Goal: Information Seeking & Learning: Learn about a topic

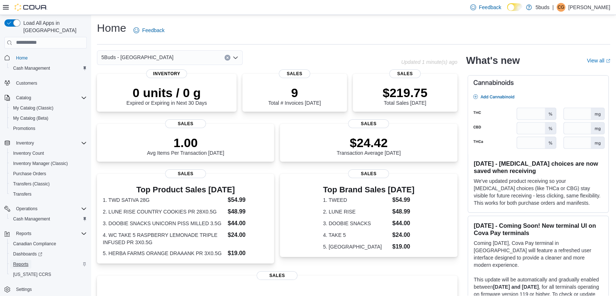
click at [19, 261] on span "Reports" at bounding box center [20, 264] width 15 height 6
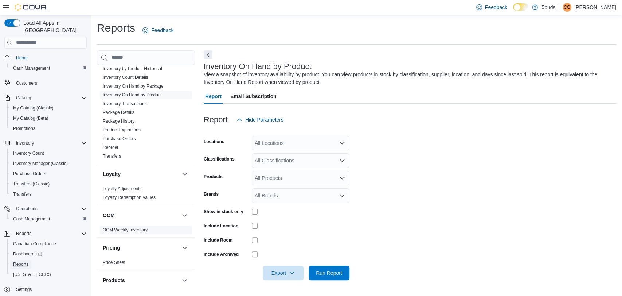
scroll to position [446, 0]
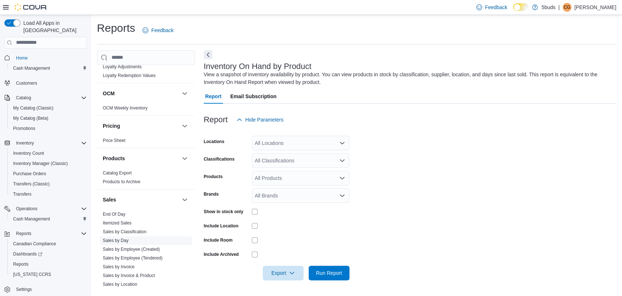
click at [116, 238] on link "Sales by Day" at bounding box center [116, 240] width 26 height 5
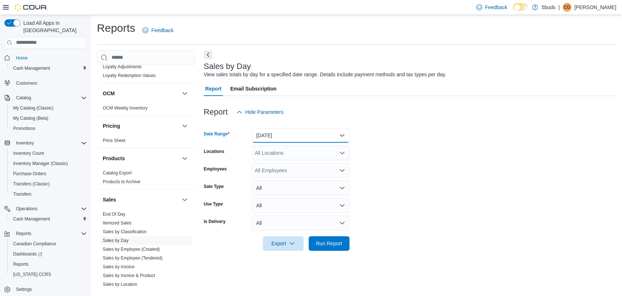
click at [289, 139] on button "[DATE]" at bounding box center [301, 135] width 98 height 15
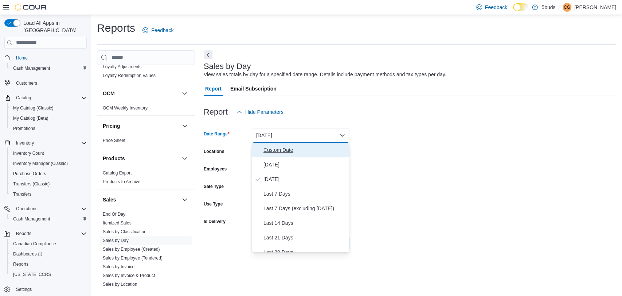
click at [286, 148] on span "Custom Date" at bounding box center [305, 149] width 83 height 9
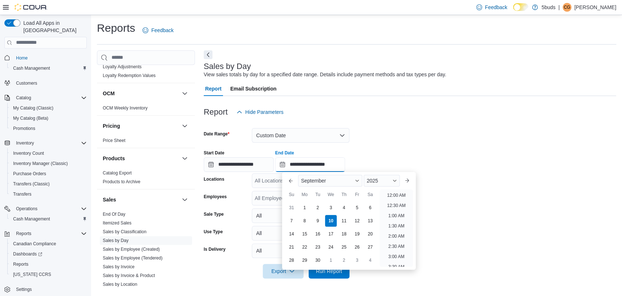
click at [322, 161] on input "**********" at bounding box center [310, 164] width 70 height 15
click at [396, 230] on li "4:00 PM" at bounding box center [396, 229] width 22 height 9
type input "**********"
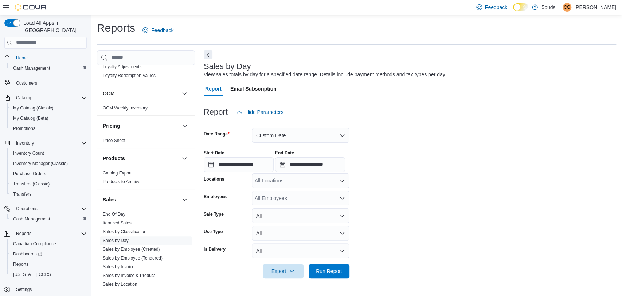
click at [300, 184] on div "All Locations" at bounding box center [301, 180] width 98 height 15
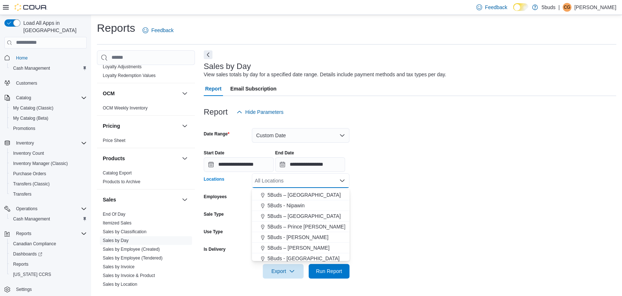
scroll to position [54, 0]
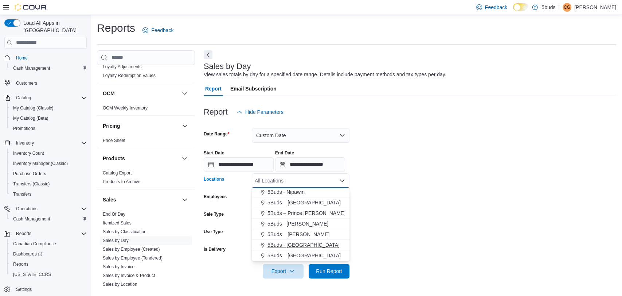
click at [306, 244] on span "5Buds - [GEOGRAPHIC_DATA]" at bounding box center [304, 244] width 72 height 7
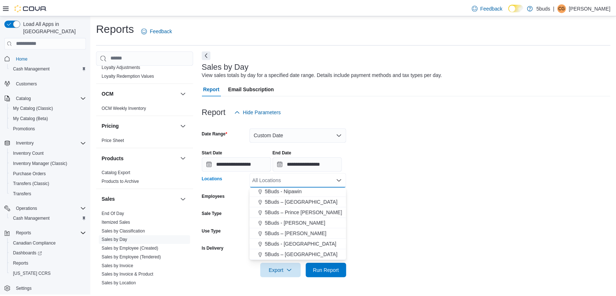
scroll to position [43, 0]
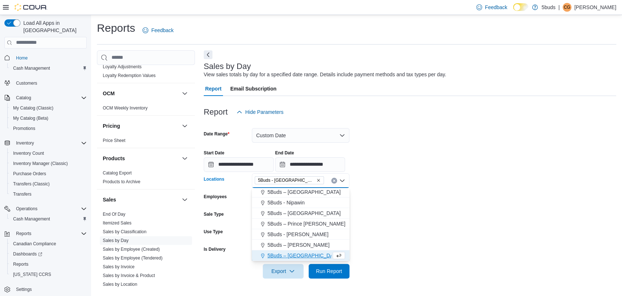
drag, startPoint x: 389, startPoint y: 241, endPoint x: 343, endPoint y: 258, distance: 49.0
click at [389, 243] on form "**********" at bounding box center [410, 198] width 413 height 159
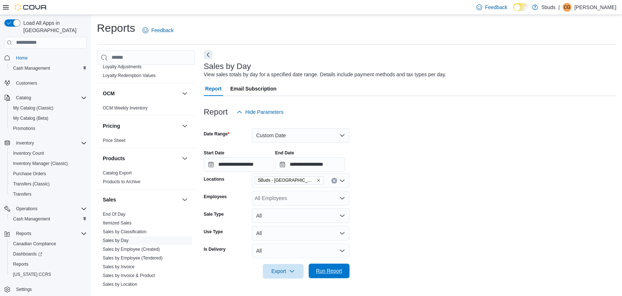
click at [324, 272] on span "Run Report" at bounding box center [329, 270] width 26 height 7
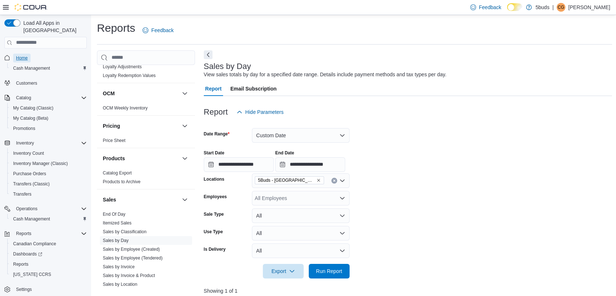
drag, startPoint x: 26, startPoint y: 49, endPoint x: 35, endPoint y: 48, distance: 8.8
click at [26, 55] on span "Home" at bounding box center [22, 58] width 12 height 6
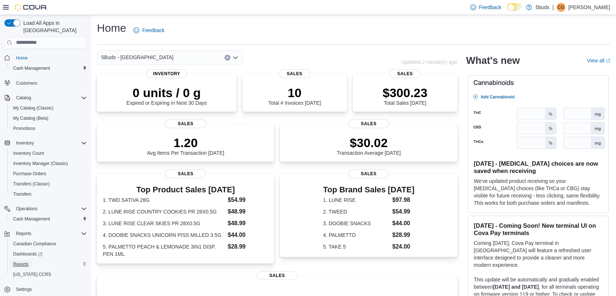
click at [22, 261] on span "Reports" at bounding box center [20, 264] width 15 height 6
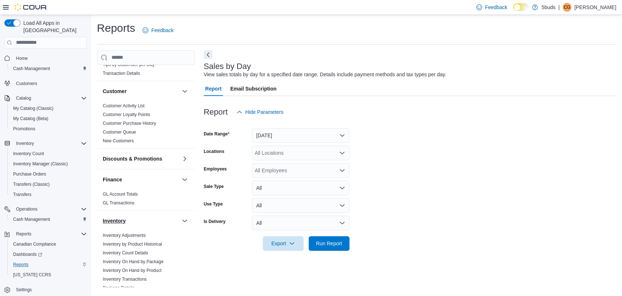
scroll to position [162, 0]
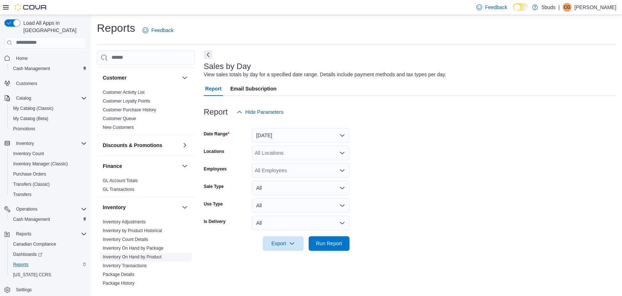
click at [129, 254] on link "Inventory On Hand by Product" at bounding box center [132, 256] width 59 height 5
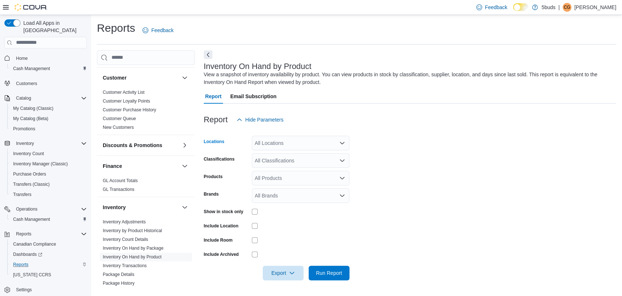
click at [277, 140] on div "All Locations" at bounding box center [301, 143] width 98 height 15
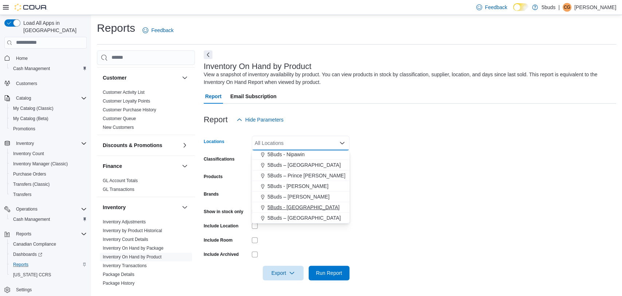
click at [302, 206] on span "5Buds - [GEOGRAPHIC_DATA]" at bounding box center [304, 206] width 72 height 7
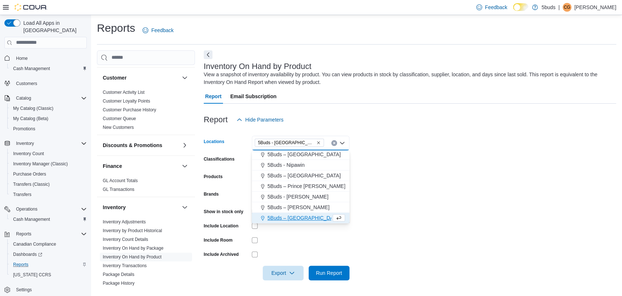
scroll to position [43, 0]
click at [450, 202] on form "Locations 5Buds - Weyburn Combo box. Selected. 5Buds - Weyburn. Press Backspace…" at bounding box center [410, 203] width 413 height 153
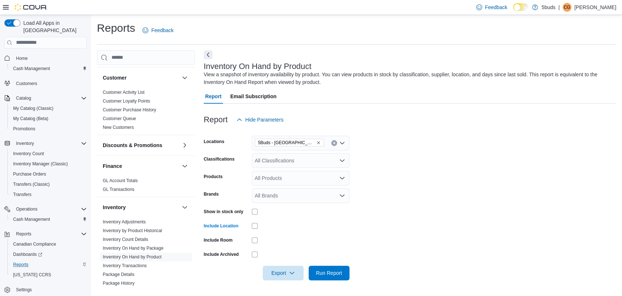
click at [297, 159] on div "All Classifications" at bounding box center [301, 160] width 98 height 15
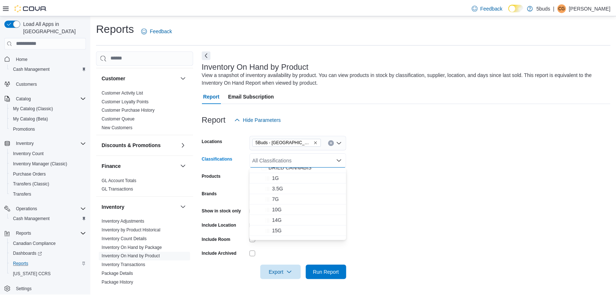
scroll to position [40, 0]
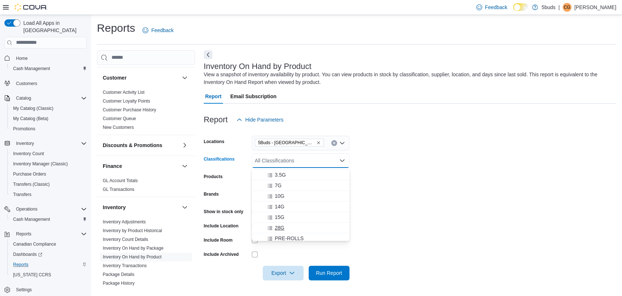
click at [288, 224] on div "28G" at bounding box center [300, 227] width 89 height 7
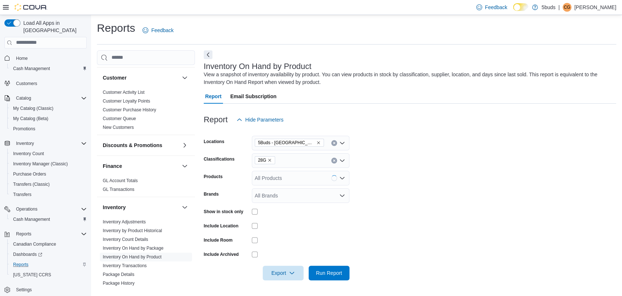
click at [475, 220] on form "Locations 5Buds - Weyburn Classifications 28G Products All Products Brands All …" at bounding box center [410, 203] width 413 height 153
click at [325, 269] on span "Run Report" at bounding box center [329, 272] width 26 height 7
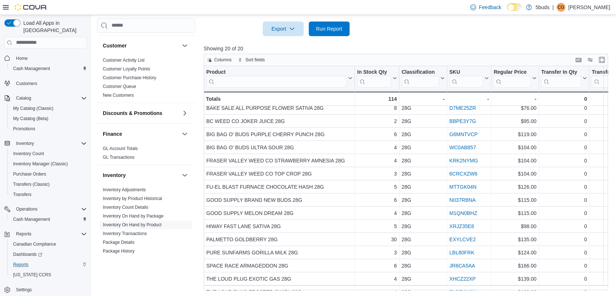
scroll to position [82, 0]
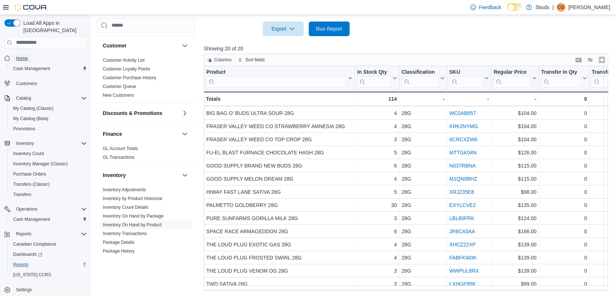
click at [21, 55] on span "Home" at bounding box center [22, 58] width 12 height 6
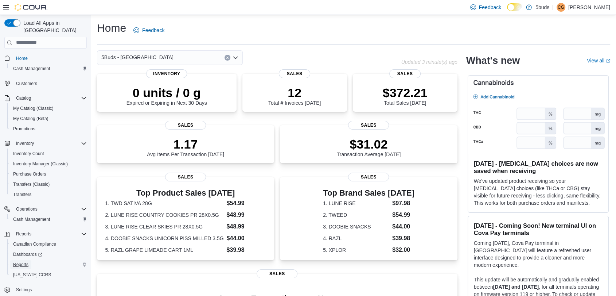
click at [23, 261] on span "Reports" at bounding box center [20, 264] width 15 height 6
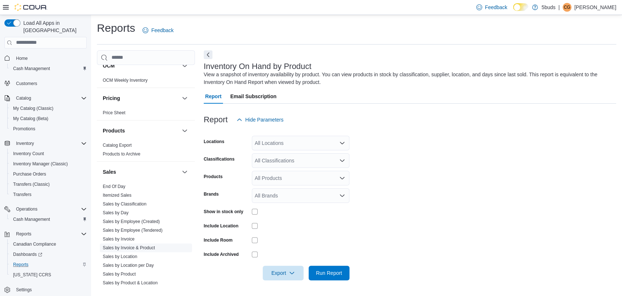
scroll to position [486, 0]
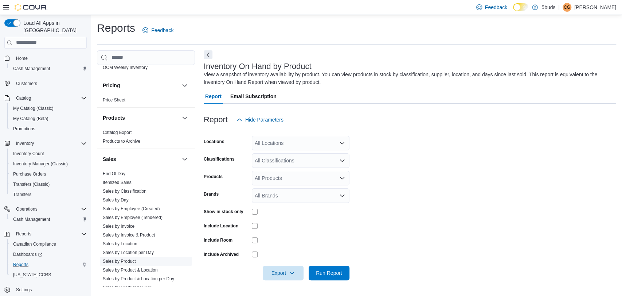
click at [126, 258] on span "Sales by Product" at bounding box center [119, 261] width 33 height 6
click at [127, 258] on link "Sales by Product" at bounding box center [119, 260] width 33 height 5
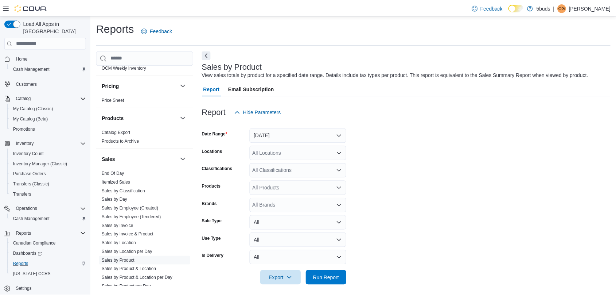
scroll to position [4, 0]
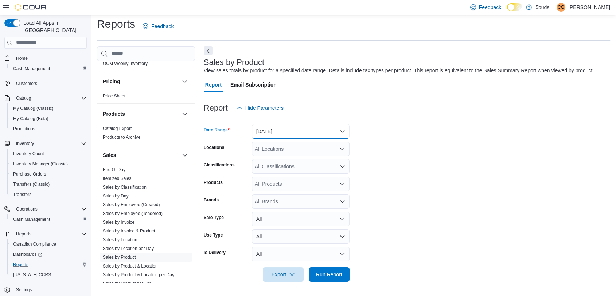
click at [280, 131] on button "[DATE]" at bounding box center [301, 131] width 98 height 15
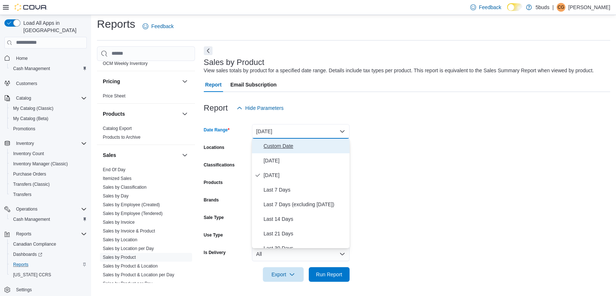
click at [287, 146] on span "Custom Date" at bounding box center [305, 145] width 83 height 9
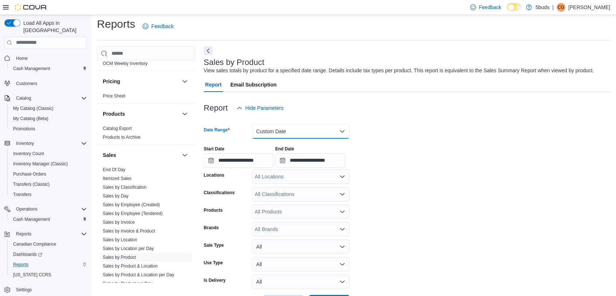
click at [291, 132] on button "Custom Date" at bounding box center [301, 131] width 98 height 15
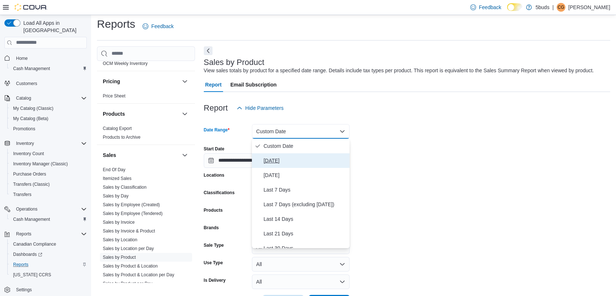
click at [276, 160] on span "[DATE]" at bounding box center [305, 160] width 83 height 9
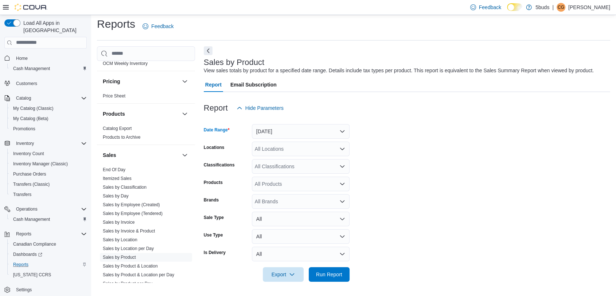
click at [287, 149] on div "All Locations" at bounding box center [301, 148] width 98 height 15
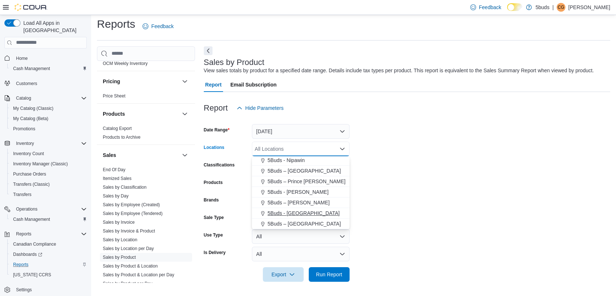
drag, startPoint x: 290, startPoint y: 211, endPoint x: 345, endPoint y: 207, distance: 55.2
click at [290, 211] on span "5Buds - [GEOGRAPHIC_DATA]" at bounding box center [304, 212] width 72 height 7
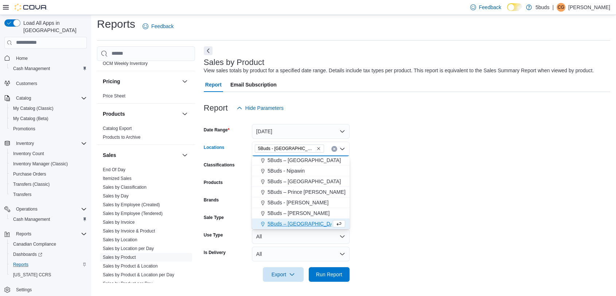
scroll to position [43, 0]
drag, startPoint x: 425, startPoint y: 208, endPoint x: 399, endPoint y: 204, distance: 25.8
click at [426, 208] on form "Date Range Today Locations 5Buds - Weyburn Combo box. Selected. 5Buds - Weyburn…" at bounding box center [407, 198] width 407 height 166
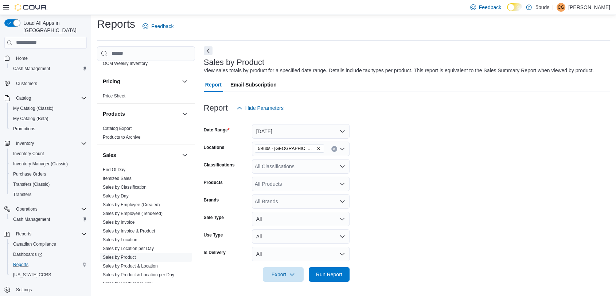
click at [272, 198] on div "All Brands" at bounding box center [301, 201] width 98 height 15
type input "****"
click at [283, 216] on span "LUNE RISE" at bounding box center [300, 213] width 89 height 7
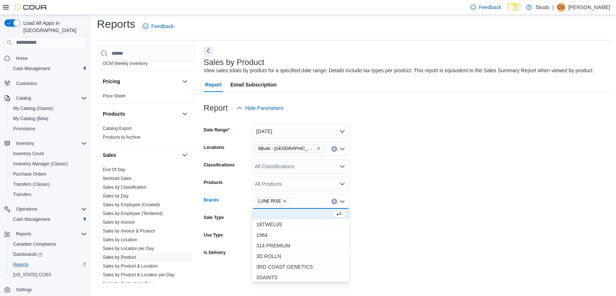
click at [385, 229] on form "Date Range Today Locations 5Buds - Weyburn Classifications All Classifications …" at bounding box center [407, 198] width 407 height 166
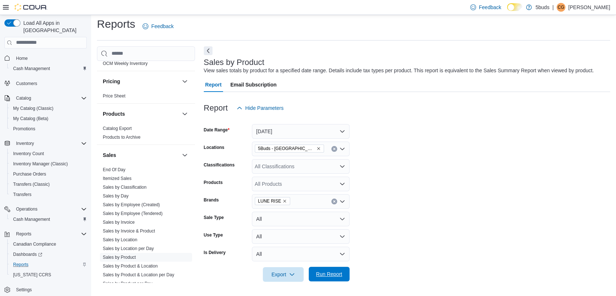
click at [325, 277] on span "Run Report" at bounding box center [329, 274] width 32 height 15
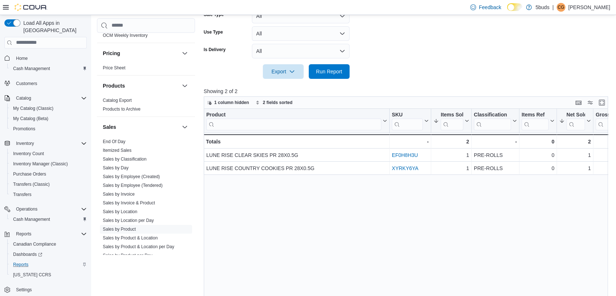
scroll to position [85, 0]
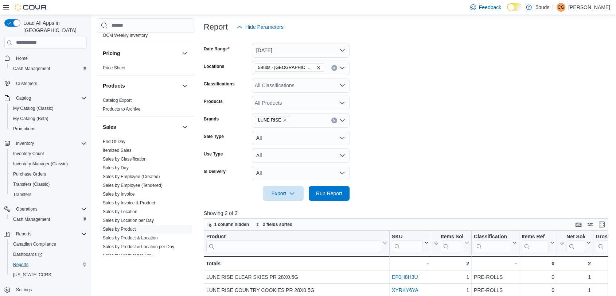
click at [283, 120] on icon "Remove LUNE RISE from selection in this group" at bounding box center [285, 120] width 4 height 4
type input "***"
click at [293, 133] on span "DELTA 9" at bounding box center [300, 132] width 89 height 7
drag, startPoint x: 426, startPoint y: 167, endPoint x: 333, endPoint y: 179, distance: 93.7
click at [424, 167] on form "Date Range Today Locations 5Buds - Weyburn Classifications All Classifications …" at bounding box center [408, 117] width 409 height 166
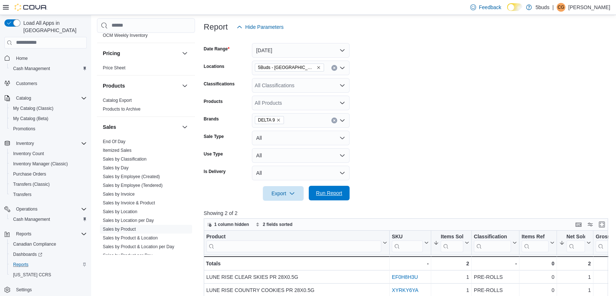
click at [331, 192] on span "Run Report" at bounding box center [329, 192] width 26 height 7
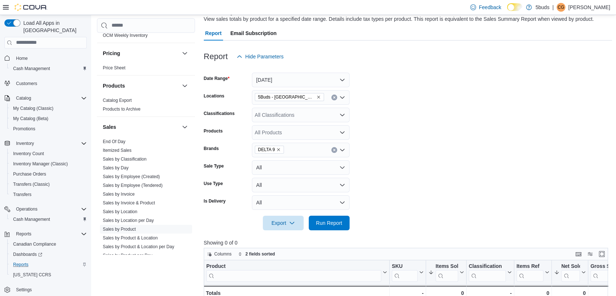
scroll to position [44, 0]
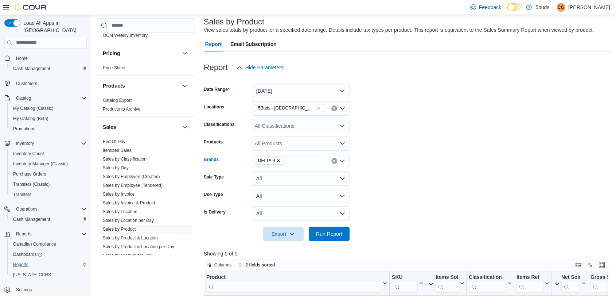
click at [277, 159] on icon "Remove DELTA 9 from selection in this group" at bounding box center [278, 160] width 3 height 3
type input "***"
click at [267, 173] on span "RAZL" at bounding box center [300, 173] width 89 height 7
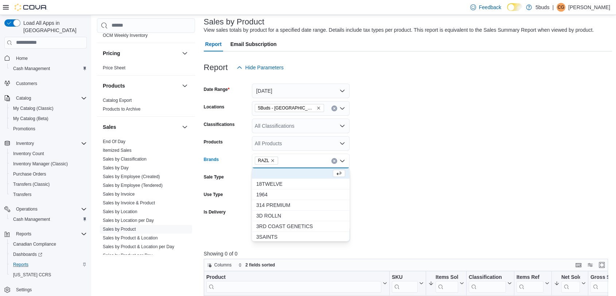
click at [362, 178] on form "Date Range Today Locations 5Buds - Weyburn Classifications All Classifications …" at bounding box center [408, 158] width 409 height 166
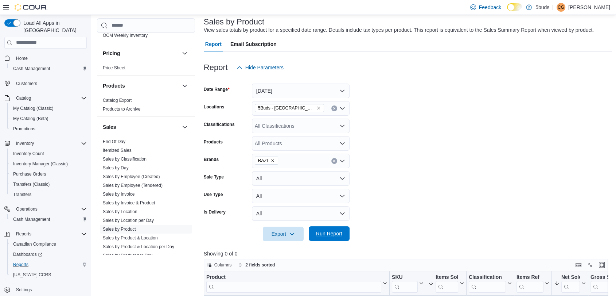
click at [341, 229] on span "Run Report" at bounding box center [329, 233] width 32 height 15
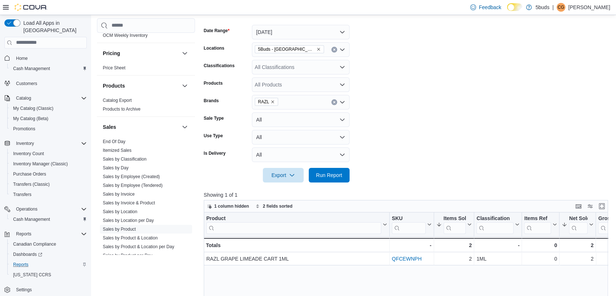
scroll to position [44, 0]
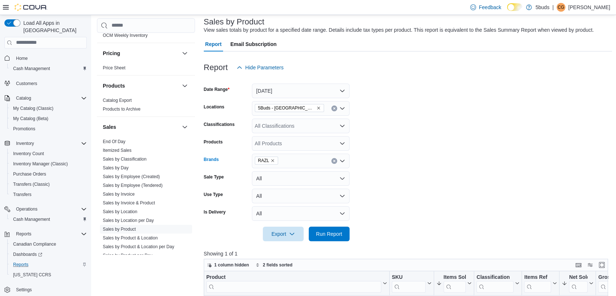
click at [272, 159] on icon "Remove RAZL from selection in this group" at bounding box center [273, 160] width 4 height 4
type input "*******"
click at [272, 172] on span "PALMETTO" at bounding box center [300, 173] width 89 height 7
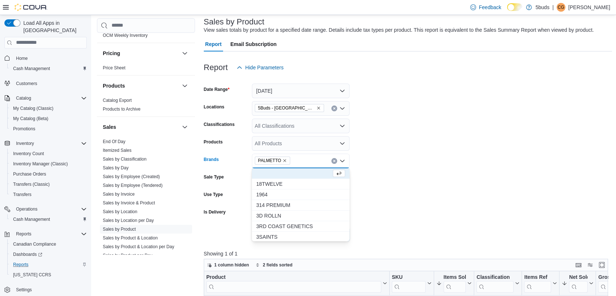
click at [378, 170] on form "Date Range Today Locations 5Buds - Weyburn Classifications All Classifications …" at bounding box center [408, 158] width 409 height 166
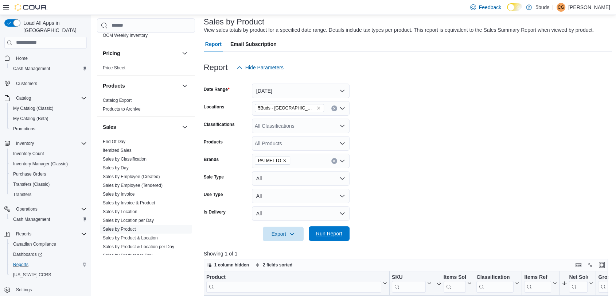
click at [316, 230] on span "Run Report" at bounding box center [329, 233] width 26 height 7
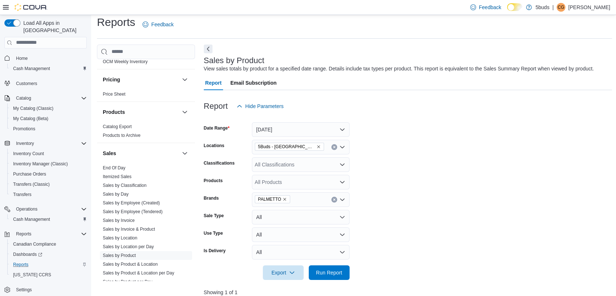
scroll to position [4, 0]
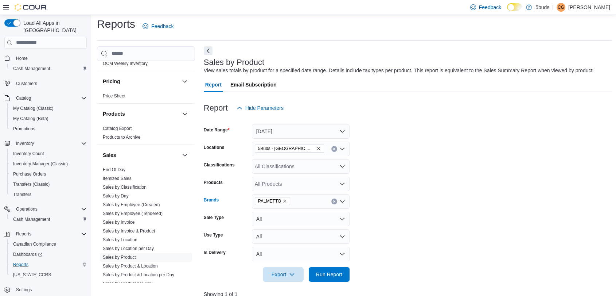
click at [284, 201] on icon "Remove PALMETTO from selection in this group" at bounding box center [285, 200] width 3 height 3
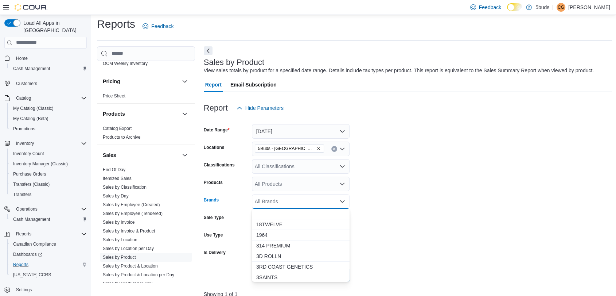
click at [449, 198] on form "Date Range Today Locations 5Buds - Weyburn Classifications All Classifications …" at bounding box center [408, 198] width 409 height 166
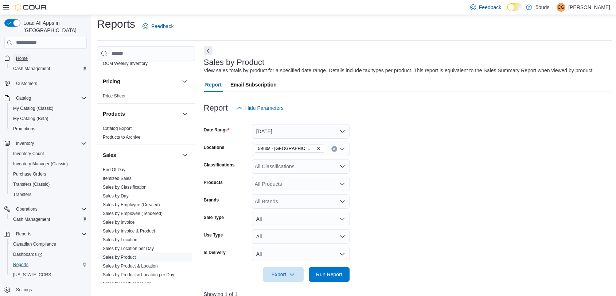
drag, startPoint x: 17, startPoint y: 50, endPoint x: 33, endPoint y: 42, distance: 17.8
click at [17, 55] on span "Home" at bounding box center [22, 58] width 12 height 6
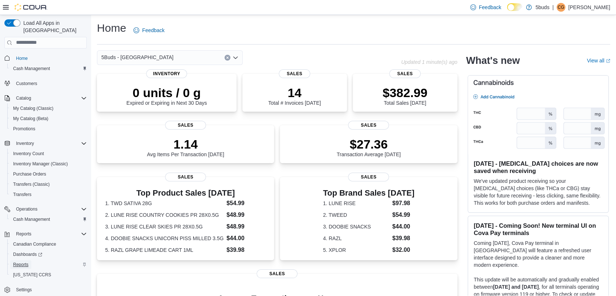
click at [23, 260] on span "Reports" at bounding box center [20, 264] width 15 height 9
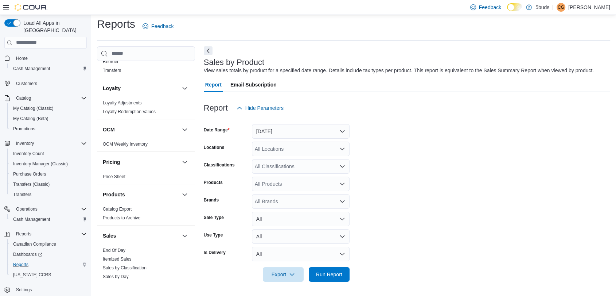
scroll to position [486, 0]
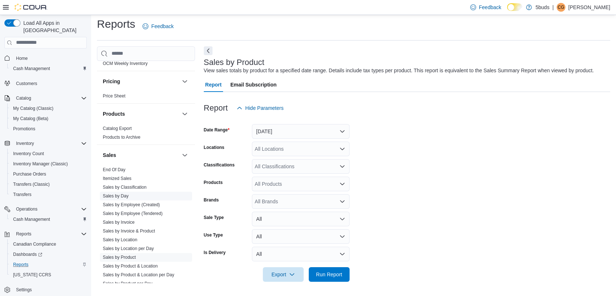
click at [126, 193] on link "Sales by Day" at bounding box center [116, 195] width 26 height 5
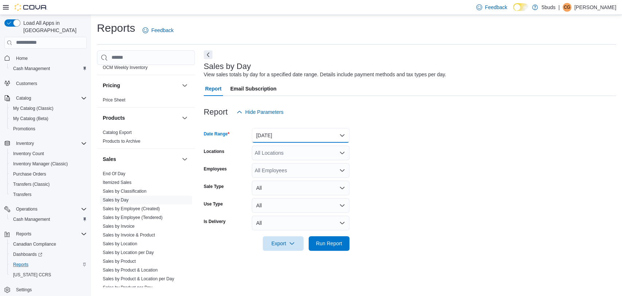
click at [288, 140] on button "[DATE]" at bounding box center [301, 135] width 98 height 15
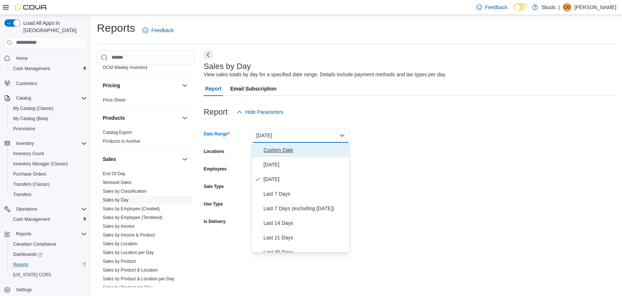
click at [277, 149] on span "Custom Date" at bounding box center [305, 149] width 83 height 9
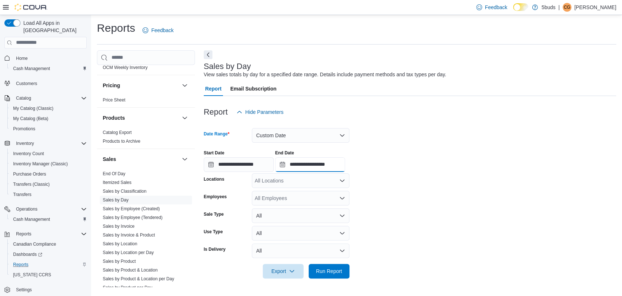
click at [326, 166] on input "**********" at bounding box center [310, 164] width 70 height 15
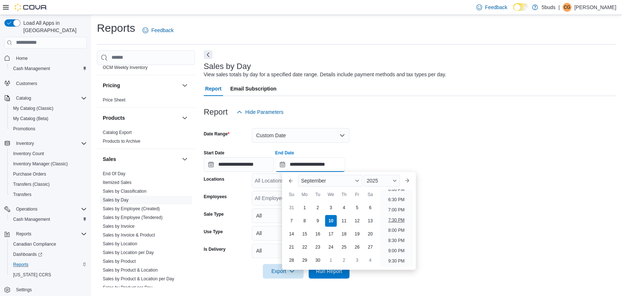
scroll to position [333, 0]
click at [398, 250] on li "7:00 PM" at bounding box center [396, 250] width 22 height 9
type input "**********"
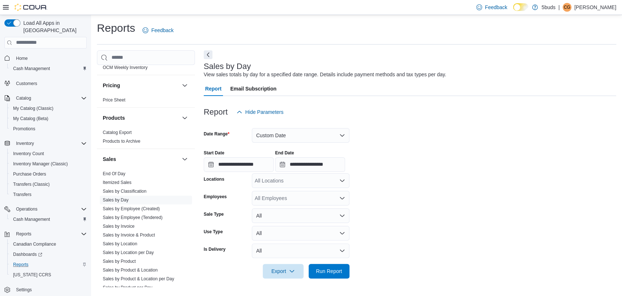
drag, startPoint x: 433, startPoint y: 237, endPoint x: 357, endPoint y: 213, distance: 80.1
click at [416, 233] on form "**********" at bounding box center [410, 198] width 413 height 159
drag, startPoint x: 316, startPoint y: 172, endPoint x: 316, endPoint y: 177, distance: 4.7
click at [316, 173] on form "**********" at bounding box center [410, 198] width 413 height 159
click at [317, 194] on div "All Employees" at bounding box center [301, 198] width 98 height 15
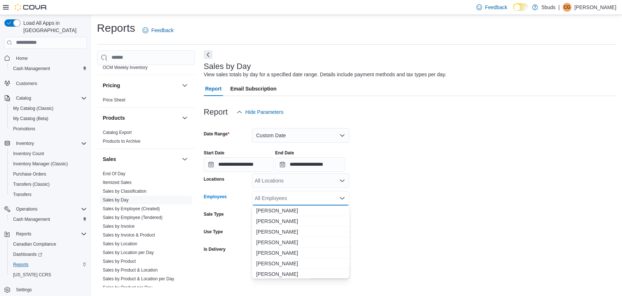
click at [323, 184] on div "All Locations" at bounding box center [301, 180] width 98 height 15
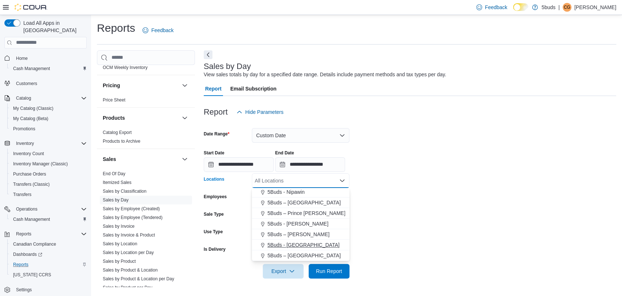
click at [307, 245] on div "5Buds - [GEOGRAPHIC_DATA]" at bounding box center [300, 244] width 89 height 7
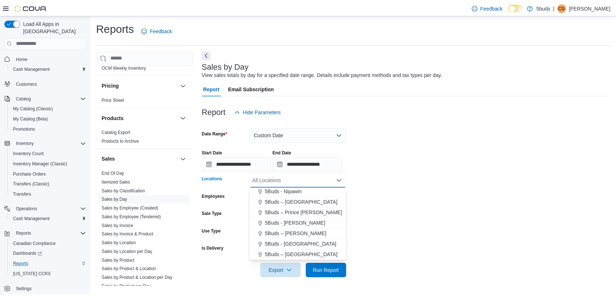
scroll to position [43, 0]
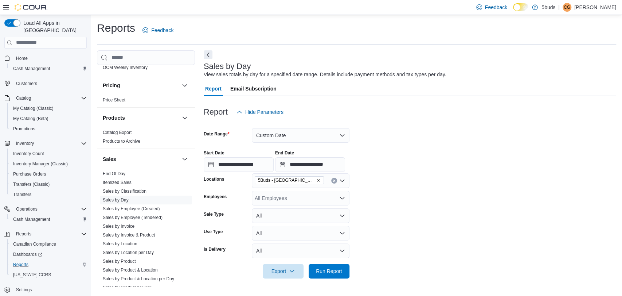
click at [428, 240] on form "**********" at bounding box center [410, 198] width 413 height 159
click at [330, 271] on span "Run Report" at bounding box center [329, 270] width 26 height 7
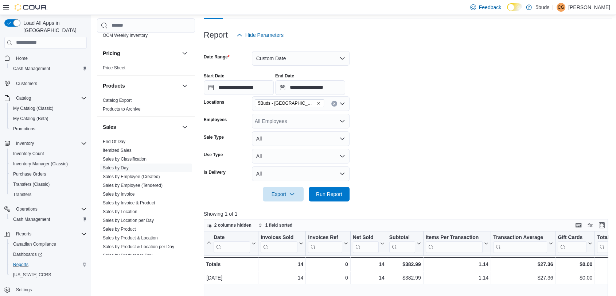
scroll to position [81, 0]
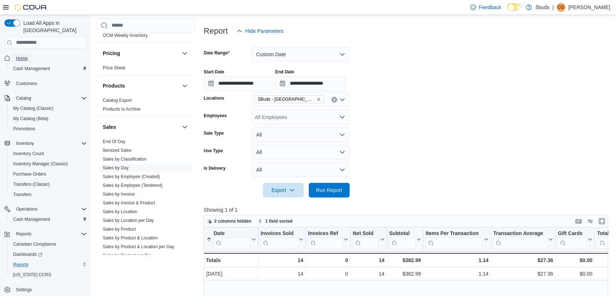
click at [22, 55] on span "Home" at bounding box center [22, 58] width 12 height 6
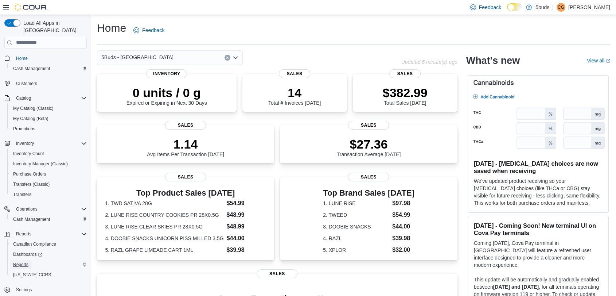
click at [25, 261] on span "Reports" at bounding box center [20, 264] width 15 height 6
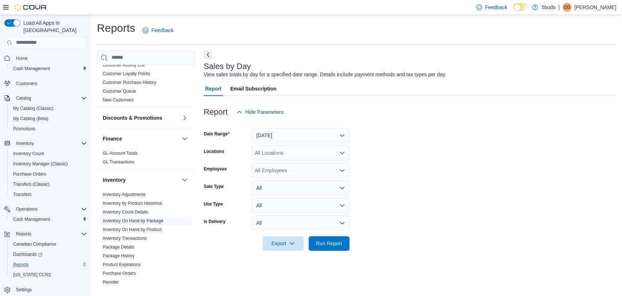
scroll to position [202, 0]
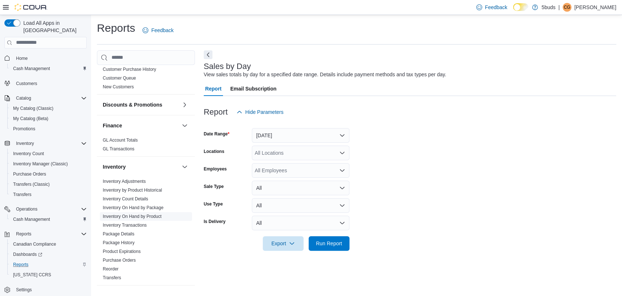
click at [156, 214] on link "Inventory On Hand by Product" at bounding box center [132, 216] width 59 height 5
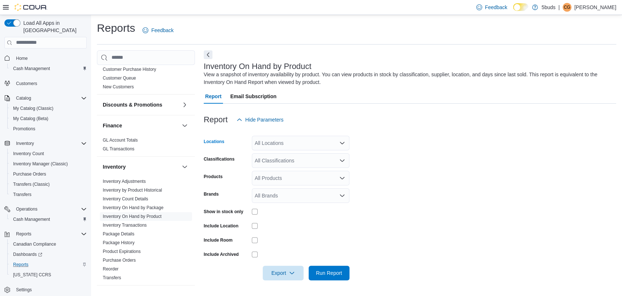
click at [308, 144] on div "All Locations" at bounding box center [301, 143] width 98 height 15
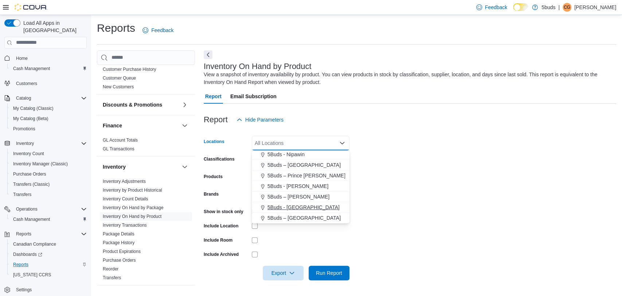
click at [306, 208] on span "5Buds - [GEOGRAPHIC_DATA]" at bounding box center [304, 206] width 72 height 7
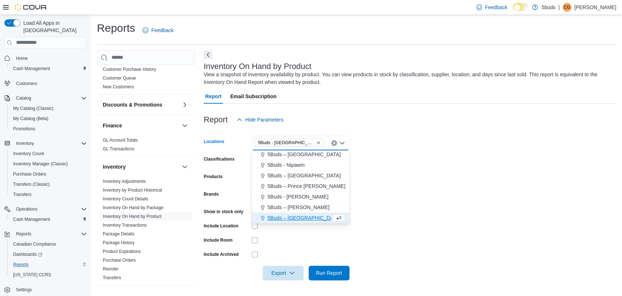
scroll to position [43, 0]
drag, startPoint x: 417, startPoint y: 205, endPoint x: 240, endPoint y: 234, distance: 179.6
click at [417, 204] on form "Locations 5Buds - Weyburn Combo box. Selected. 5Buds - Weyburn. Press Backspace…" at bounding box center [410, 203] width 413 height 153
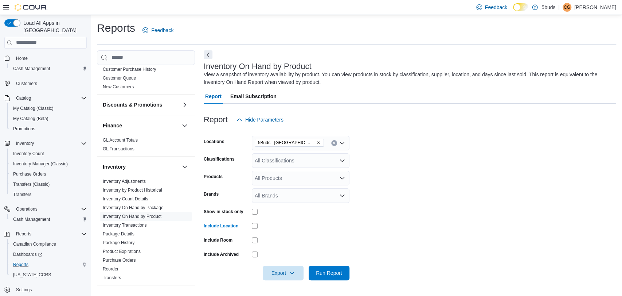
click at [292, 156] on div "All Classifications" at bounding box center [301, 160] width 98 height 15
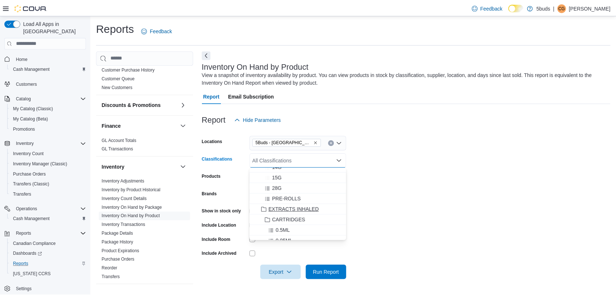
scroll to position [81, 0]
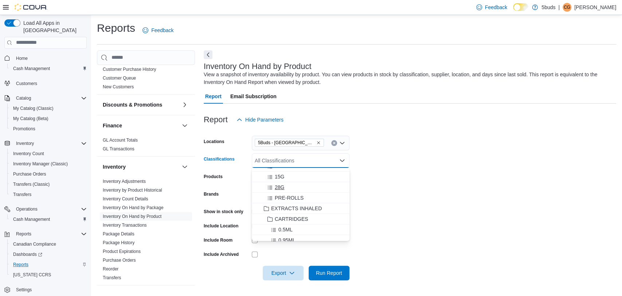
click at [285, 184] on div "28G" at bounding box center [300, 186] width 89 height 7
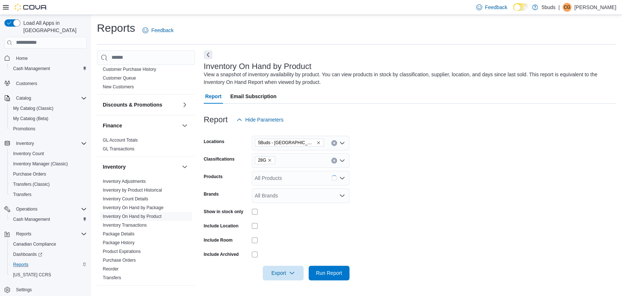
click at [458, 205] on form "Locations 5Buds - Weyburn Classifications 28G Products All Products Brands All …" at bounding box center [410, 203] width 413 height 153
click at [335, 269] on span "Run Report" at bounding box center [329, 272] width 26 height 7
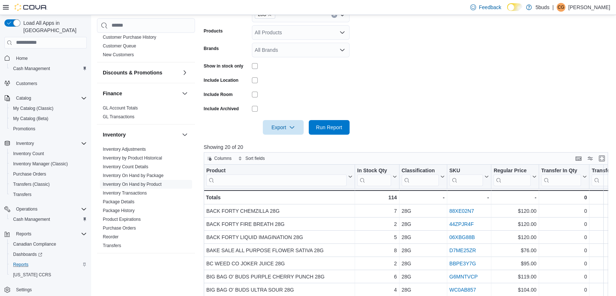
scroll to position [82, 0]
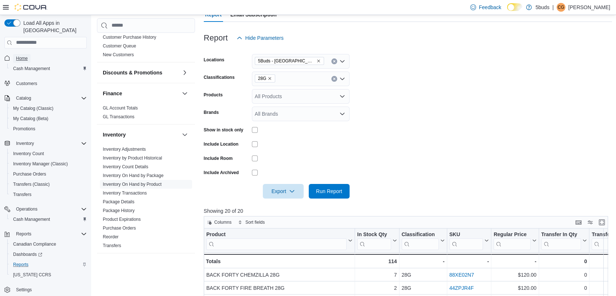
drag, startPoint x: 25, startPoint y: 51, endPoint x: 32, endPoint y: 50, distance: 7.4
click at [25, 55] on span "Home" at bounding box center [22, 58] width 12 height 6
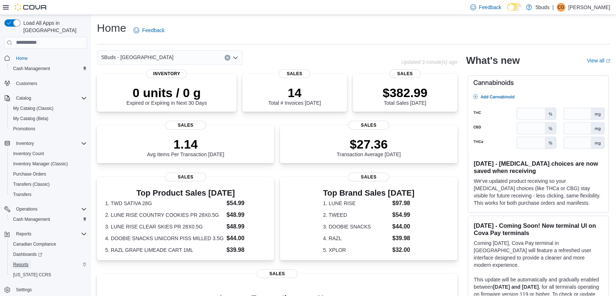
click at [25, 261] on span "Reports" at bounding box center [20, 264] width 15 height 6
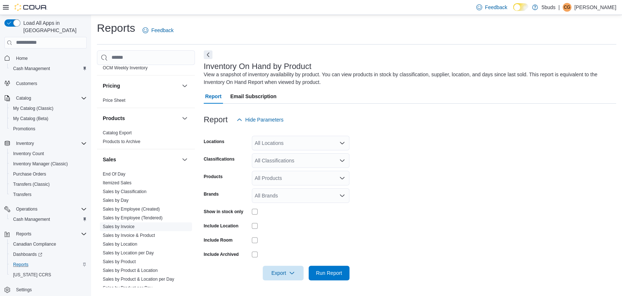
scroll to position [486, 0]
click at [127, 197] on link "Sales by Day" at bounding box center [116, 199] width 26 height 5
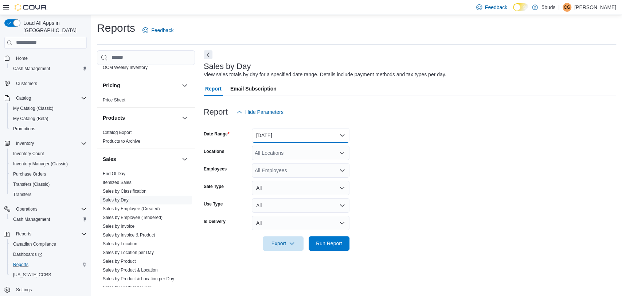
click at [325, 133] on button "[DATE]" at bounding box center [301, 135] width 98 height 15
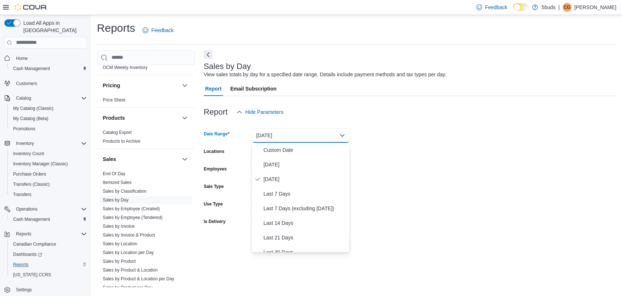
click at [300, 141] on button "[DATE]" at bounding box center [301, 135] width 98 height 15
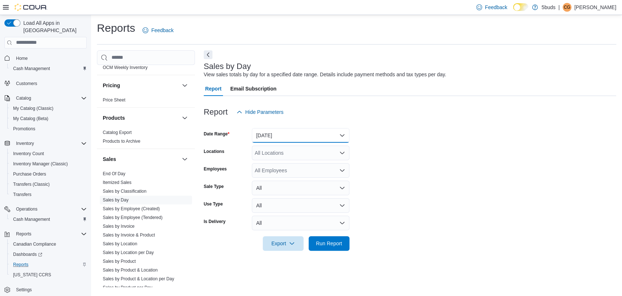
click at [311, 134] on button "[DATE]" at bounding box center [301, 135] width 98 height 15
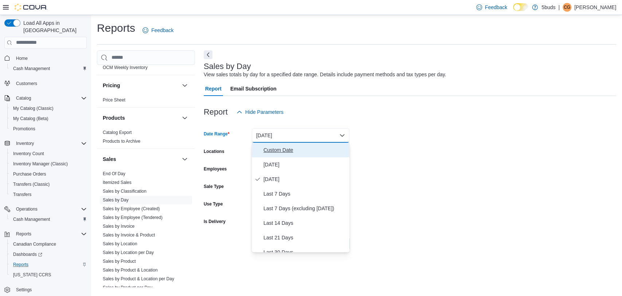
click at [294, 145] on button "Custom Date" at bounding box center [301, 150] width 98 height 15
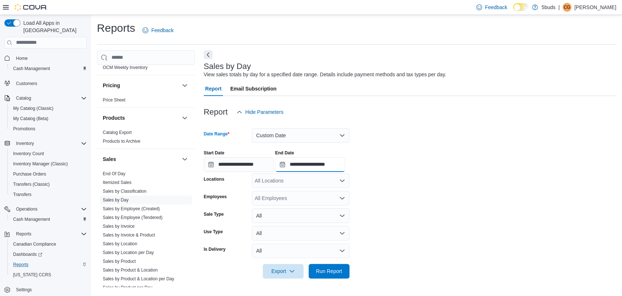
click at [344, 167] on input "**********" at bounding box center [310, 164] width 70 height 15
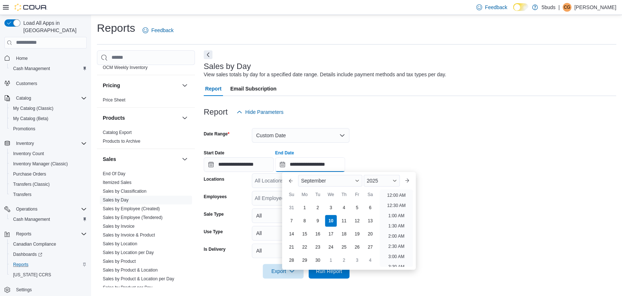
scroll to position [414, 0]
click at [396, 210] on li "9:00 PM" at bounding box center [396, 209] width 22 height 9
type input "**********"
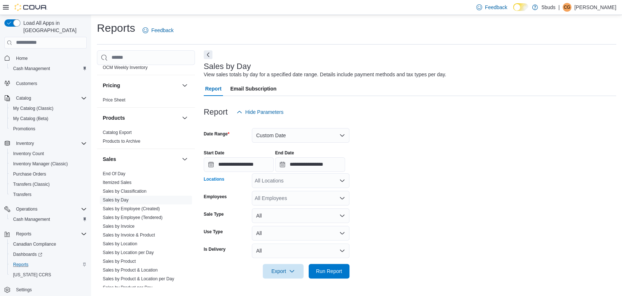
click at [315, 186] on div "All Locations" at bounding box center [301, 180] width 98 height 15
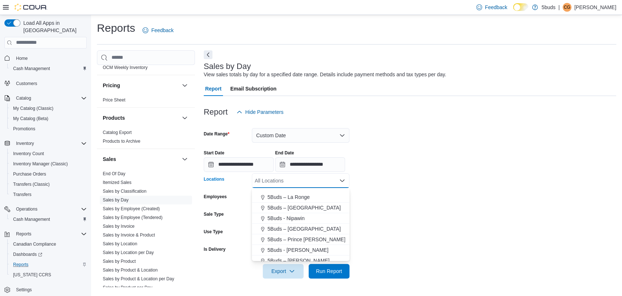
scroll to position [54, 0]
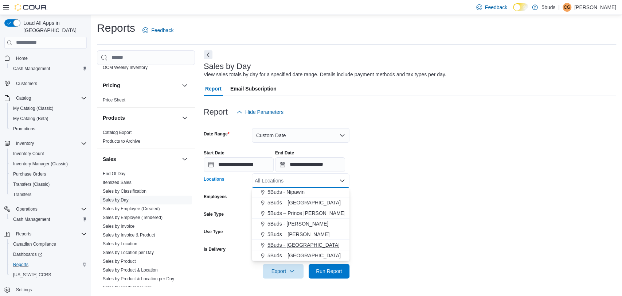
click at [303, 242] on span "5Buds - [GEOGRAPHIC_DATA]" at bounding box center [304, 244] width 72 height 7
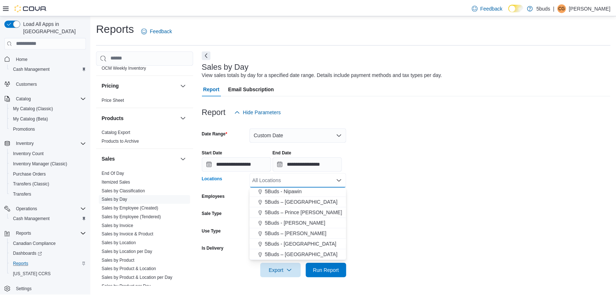
scroll to position [0, 0]
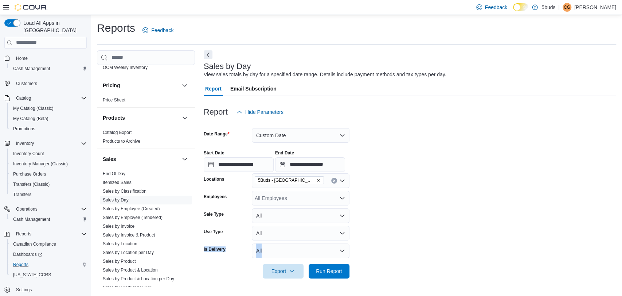
drag, startPoint x: 438, startPoint y: 241, endPoint x: 369, endPoint y: 265, distance: 73.0
click at [435, 242] on form "**********" at bounding box center [410, 198] width 413 height 159
click at [339, 270] on span "Run Report" at bounding box center [329, 270] width 26 height 7
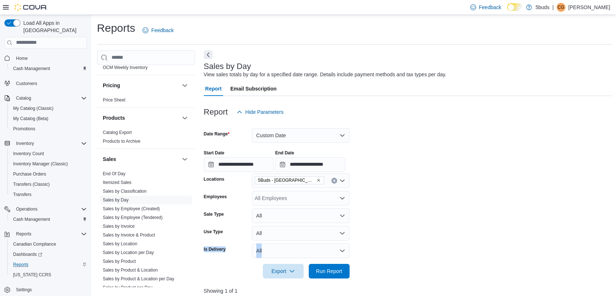
scroll to position [121, 0]
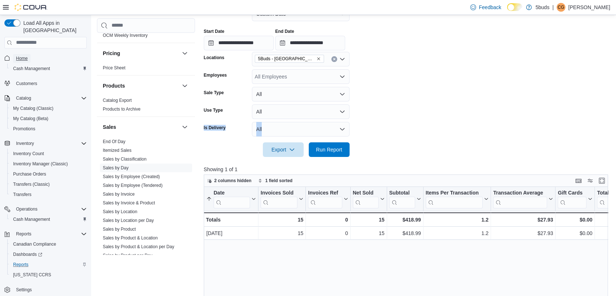
click at [29, 54] on link "Home" at bounding box center [22, 58] width 18 height 9
